Goal: Check status: Check status

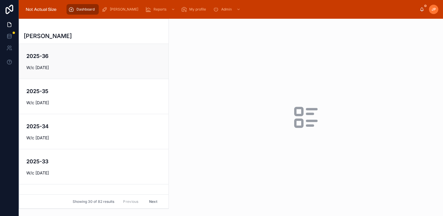
click at [100, 72] on link "2025-36 W/c [DATE]" at bounding box center [93, 61] width 149 height 35
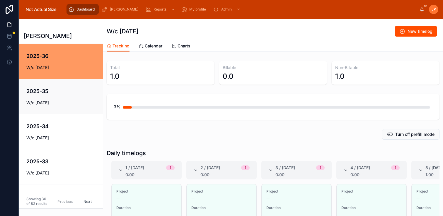
click at [82, 108] on link "2025-35 W/c [DATE]" at bounding box center [60, 96] width 83 height 35
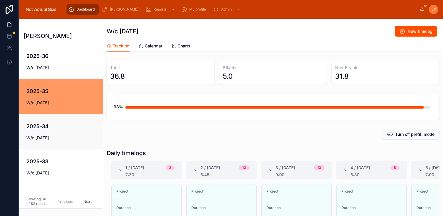
click at [47, 144] on link "2025-34 W/c [DATE]" at bounding box center [60, 131] width 83 height 35
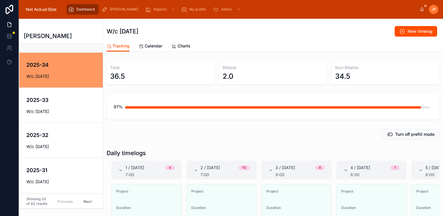
scroll to position [69, 0]
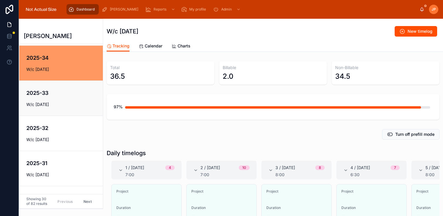
click at [63, 97] on h4 "2025-33" at bounding box center [64, 93] width 77 height 8
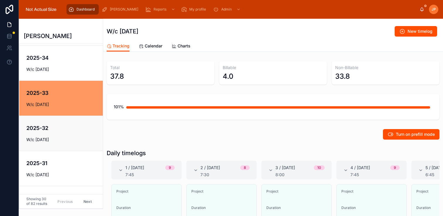
click at [51, 135] on div "2025-32 W/c [DATE]" at bounding box center [60, 133] width 69 height 18
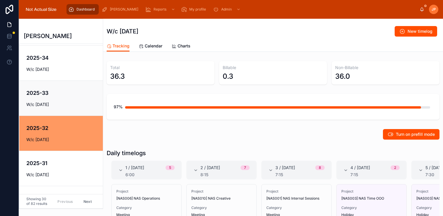
click at [79, 99] on div "2025-33 W/c [DATE]" at bounding box center [60, 98] width 69 height 18
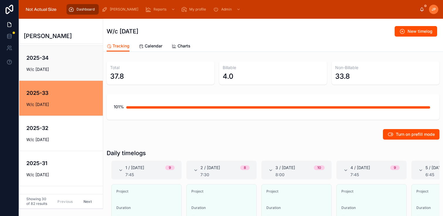
scroll to position [36, 0]
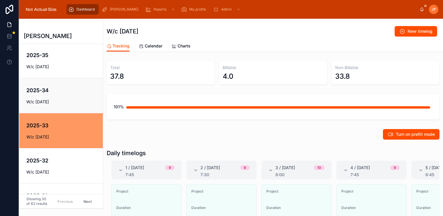
click at [65, 86] on link "2025-34 W/c [DATE]" at bounding box center [60, 95] width 83 height 35
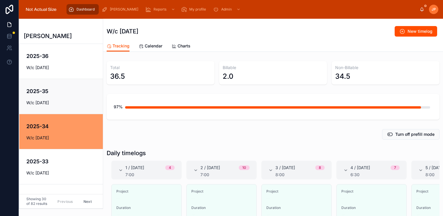
click at [62, 86] on link "2025-35 W/c [DATE]" at bounding box center [60, 96] width 83 height 35
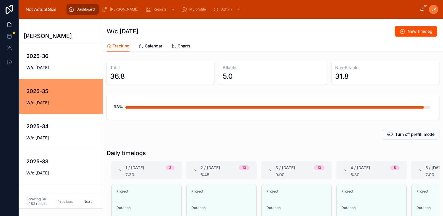
click at [71, 62] on div "2025-36 W/c [DATE]" at bounding box center [60, 61] width 69 height 18
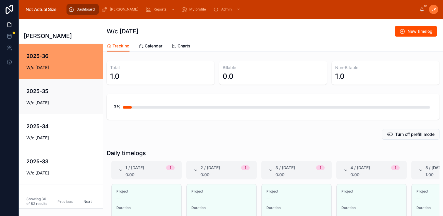
click at [63, 97] on div "2025-35 W/c [DATE]" at bounding box center [60, 96] width 69 height 18
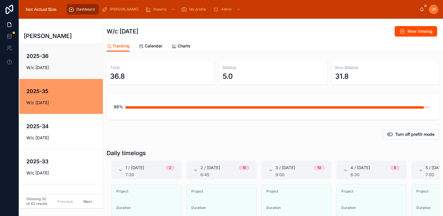
click at [71, 55] on h4 "2025-36" at bounding box center [64, 56] width 77 height 8
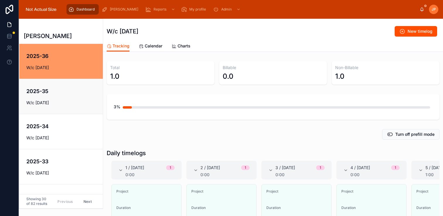
click at [67, 86] on link "2025-35 W/c [DATE]" at bounding box center [60, 96] width 83 height 35
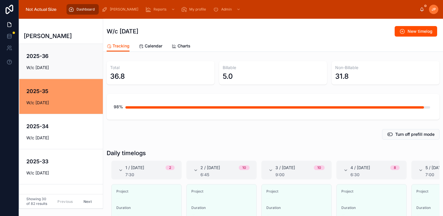
click at [53, 54] on h4 "2025-36" at bounding box center [64, 56] width 77 height 8
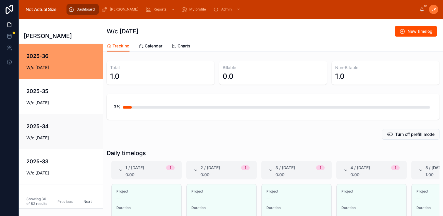
click at [55, 134] on div "2025-34 W/c [DATE]" at bounding box center [60, 131] width 69 height 18
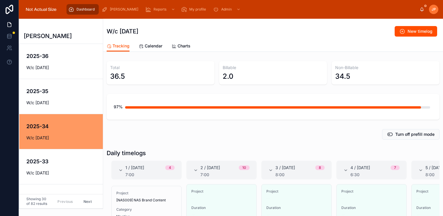
click at [241, 74] on div "2.0" at bounding box center [273, 76] width 101 height 9
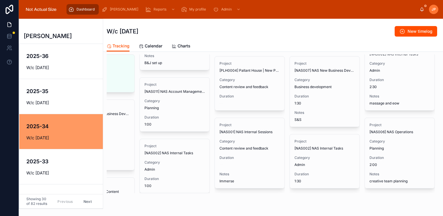
scroll to position [131, 0]
